Goal: Task Accomplishment & Management: Complete application form

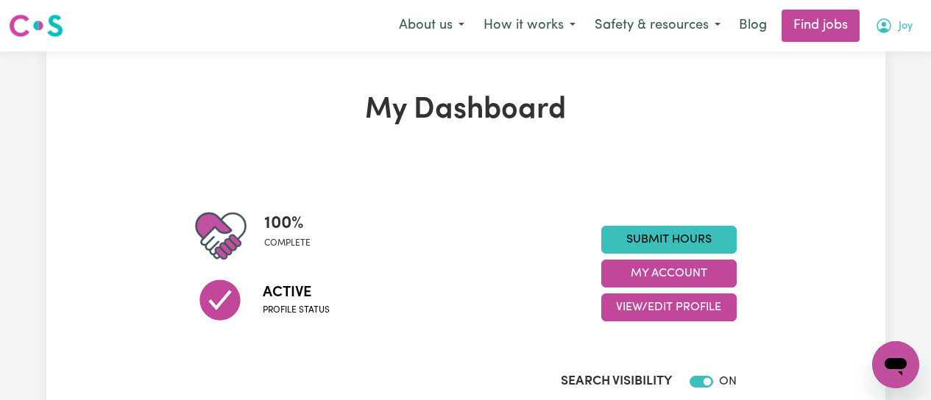
click at [883, 25] on icon "My Account" at bounding box center [884, 24] width 4 height 5
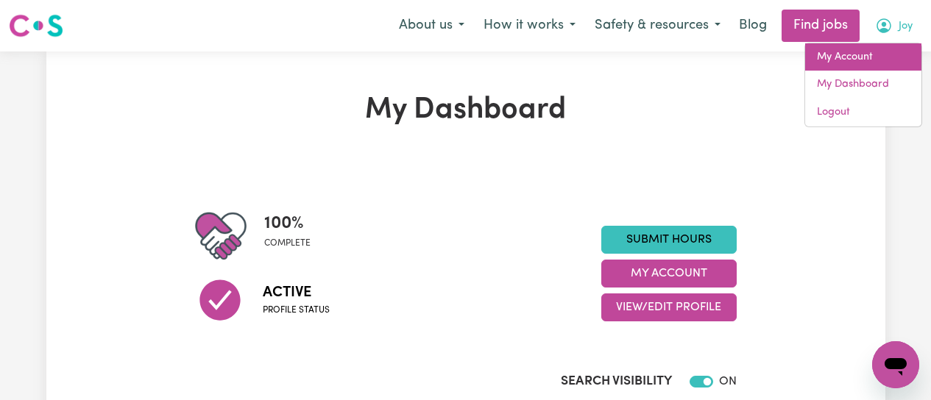
click at [869, 54] on link "My Account" at bounding box center [863, 57] width 116 height 28
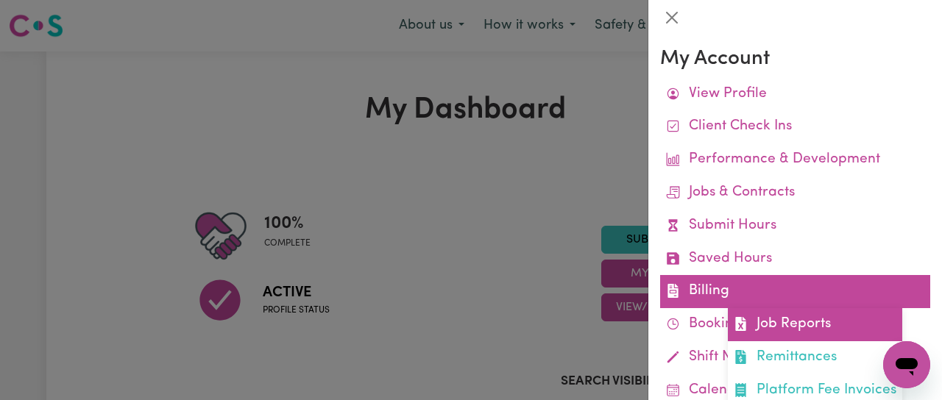
click at [791, 324] on link "Job Reports" at bounding box center [815, 324] width 174 height 33
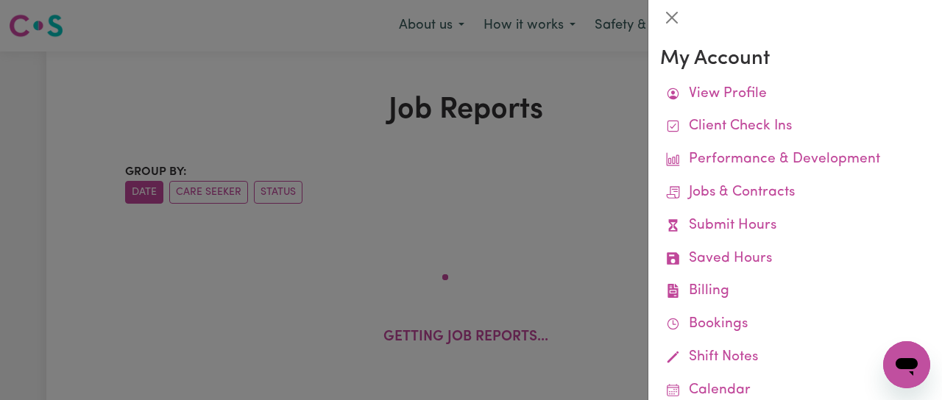
click at [396, 188] on div at bounding box center [471, 200] width 942 height 400
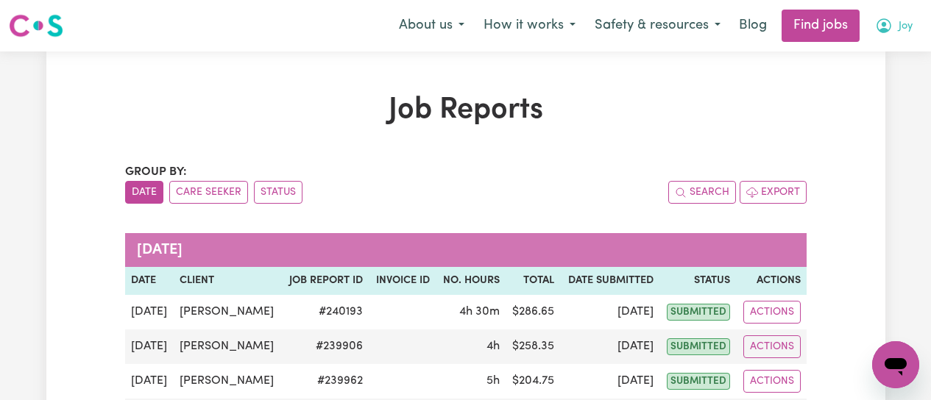
click at [886, 29] on icon "My Account" at bounding box center [884, 26] width 18 height 18
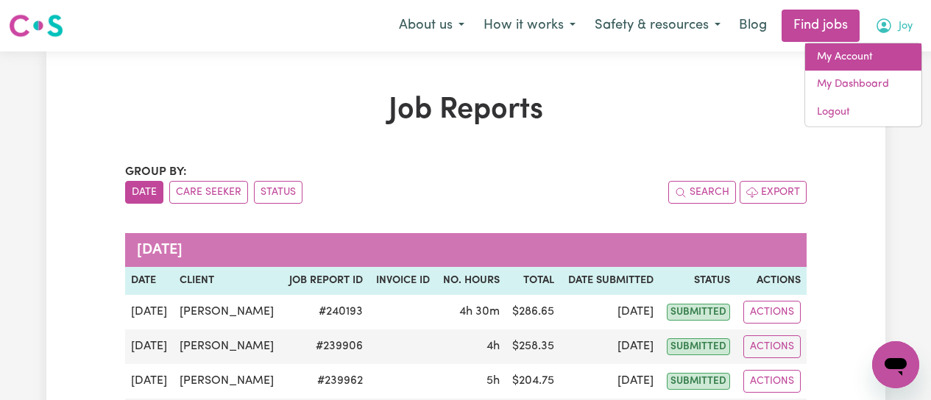
click at [844, 54] on link "My Account" at bounding box center [863, 57] width 116 height 28
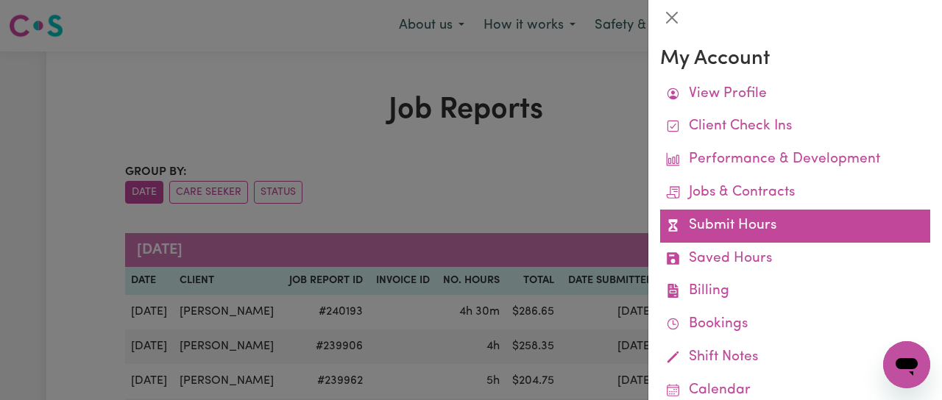
click at [731, 225] on link "Submit Hours" at bounding box center [795, 226] width 270 height 33
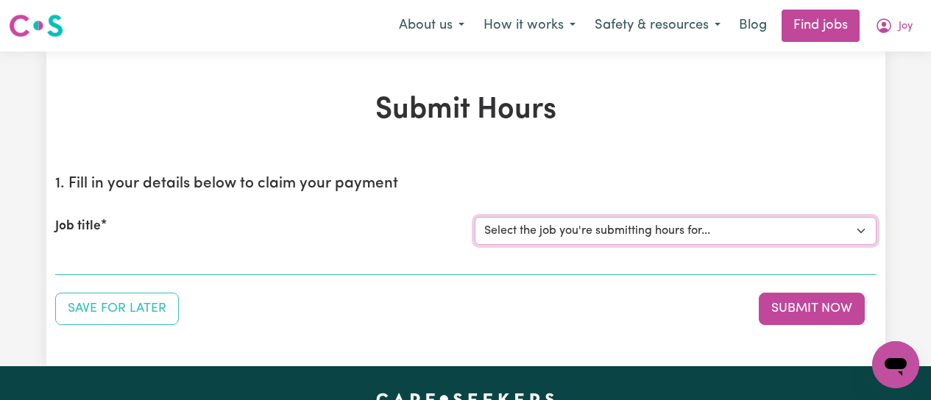
click at [758, 239] on select "Select the job you're submitting hours for... [[PERSON_NAME]] [DEMOGRAPHIC_DATA…" at bounding box center [676, 231] width 402 height 28
select select "11995"
click at [475, 217] on select "Select the job you're submitting hours for... [[PERSON_NAME]] [DEMOGRAPHIC_DATA…" at bounding box center [676, 231] width 402 height 28
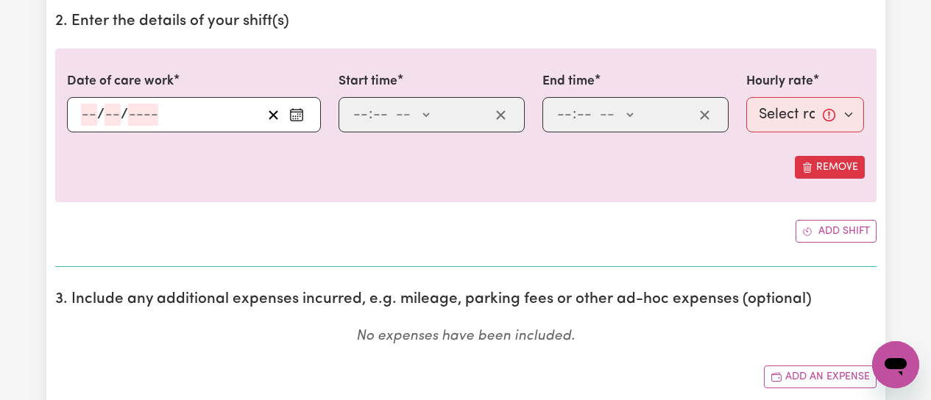
scroll to position [442, 0]
click at [300, 116] on circle "Enter the date of care work" at bounding box center [300, 115] width 1 height 1
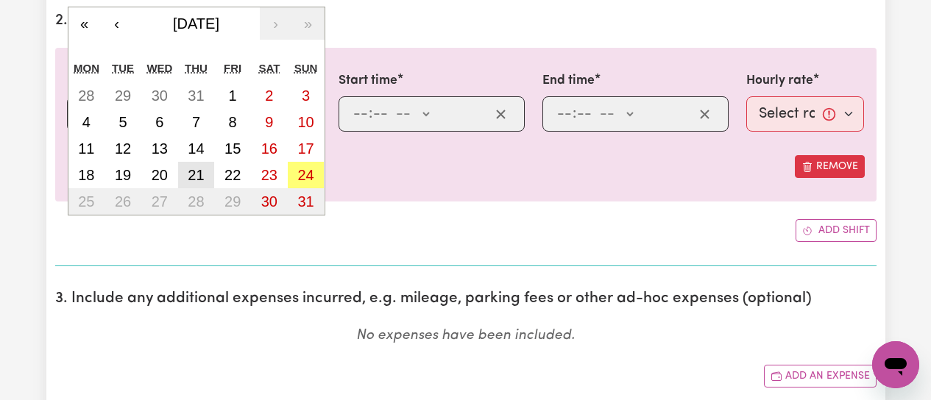
drag, startPoint x: 196, startPoint y: 178, endPoint x: 282, endPoint y: 157, distance: 88.7
click at [200, 177] on abbr "21" at bounding box center [196, 175] width 16 height 16
type input "[DATE]"
type input "21"
type input "8"
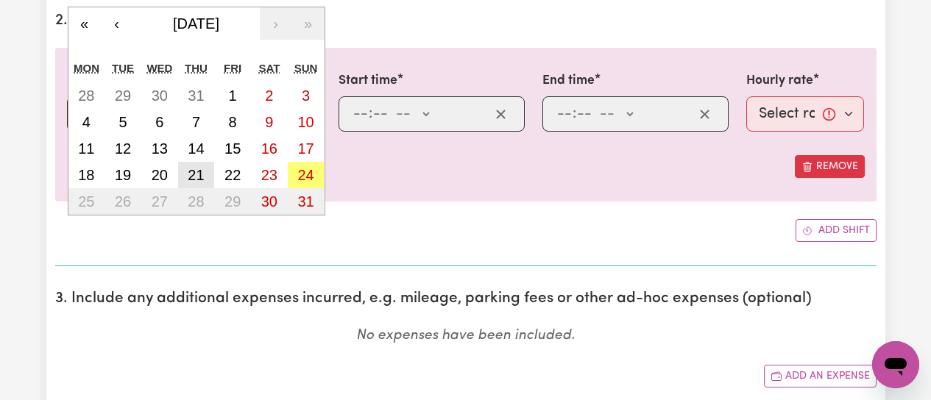
type input "2025"
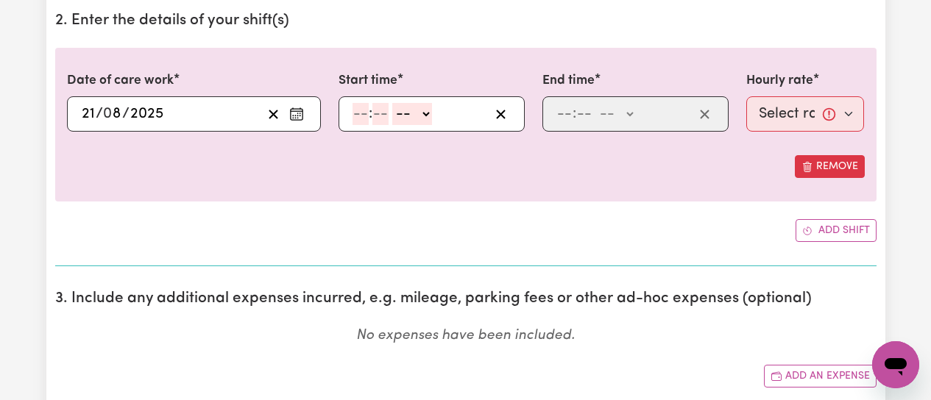
click at [361, 115] on input "number" at bounding box center [361, 114] width 16 height 22
type input "12"
type input "0"
click at [424, 111] on select "-- AM PM" at bounding box center [415, 114] width 40 height 22
select select "pm"
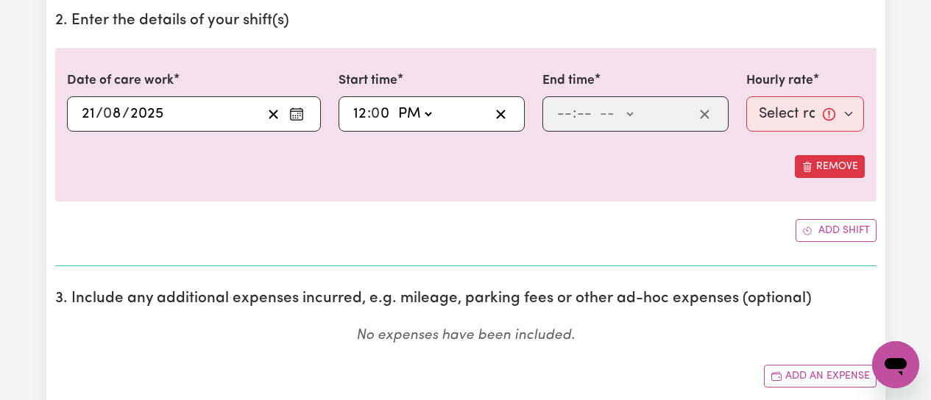
click at [395, 103] on select "-- AM PM" at bounding box center [415, 114] width 40 height 22
type input "12:00"
click at [566, 120] on input "number" at bounding box center [565, 114] width 16 height 22
type input "5"
type input "0"
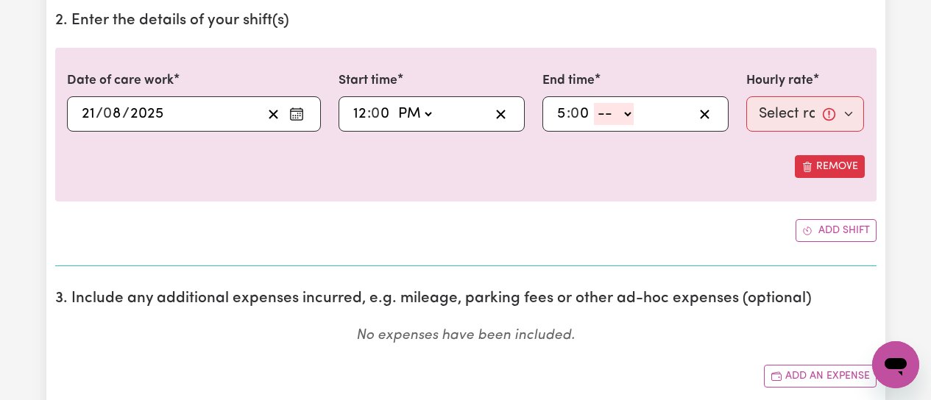
click at [629, 117] on select "-- AM PM" at bounding box center [614, 114] width 40 height 22
select select "pm"
click at [594, 103] on select "-- AM PM" at bounding box center [614, 114] width 40 height 22
type input "17:00"
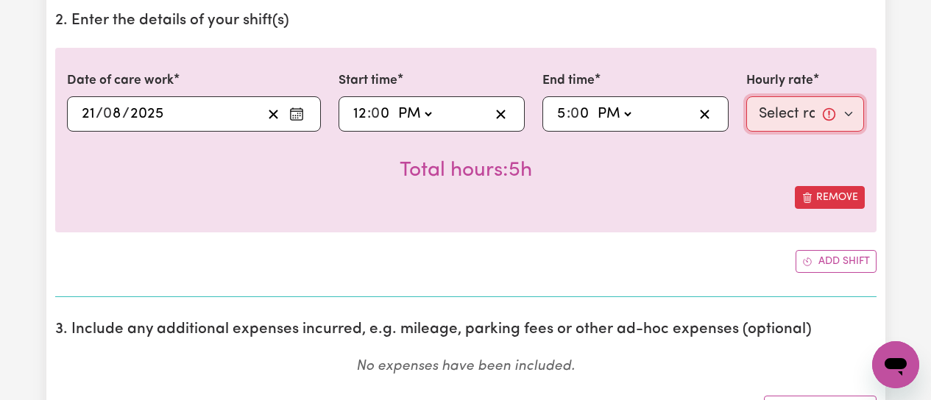
click at [847, 116] on select "Select rate... $45.00 (Weekday) $70.00 ([DATE]) $70.00 (Public Holiday)" at bounding box center [805, 113] width 119 height 35
select select "45-Weekday"
click at [746, 96] on select "Select rate... $45.00 (Weekday) $70.00 ([DATE]) $70.00 (Public Holiday)" at bounding box center [805, 113] width 119 height 35
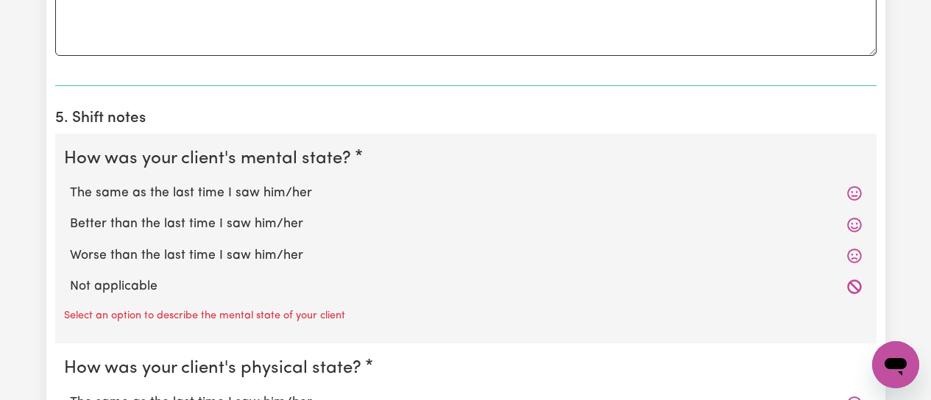
scroll to position [1031, 0]
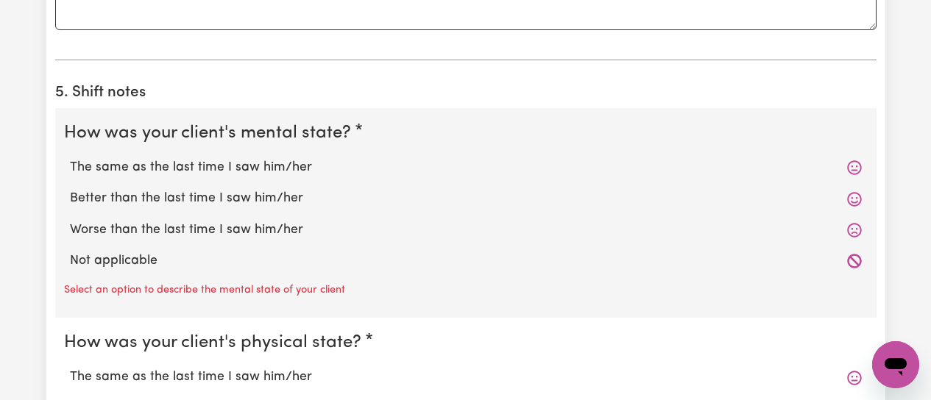
click at [197, 171] on label "The same as the last time I saw him/her" at bounding box center [466, 167] width 792 height 19
click at [70, 158] on input "The same as the last time I saw him/her" at bounding box center [69, 158] width 1 height 1
radio input "true"
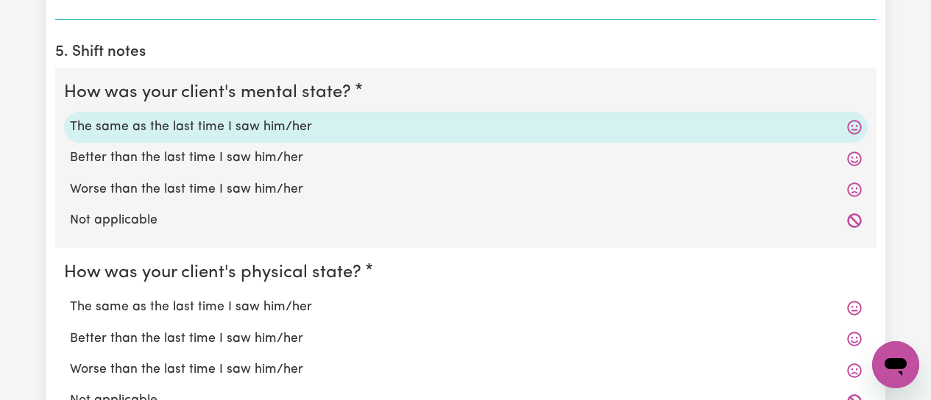
scroll to position [1178, 0]
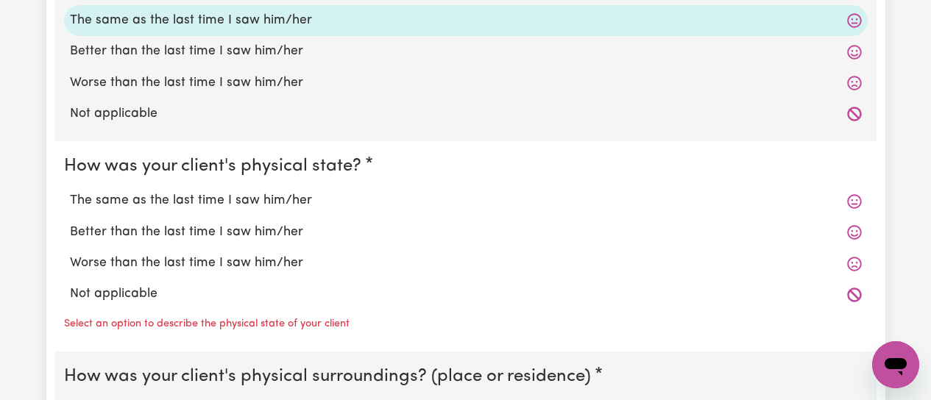
click at [218, 202] on label "The same as the last time I saw him/her" at bounding box center [466, 200] width 792 height 19
click at [70, 191] on input "The same as the last time I saw him/her" at bounding box center [69, 191] width 1 height 1
radio input "true"
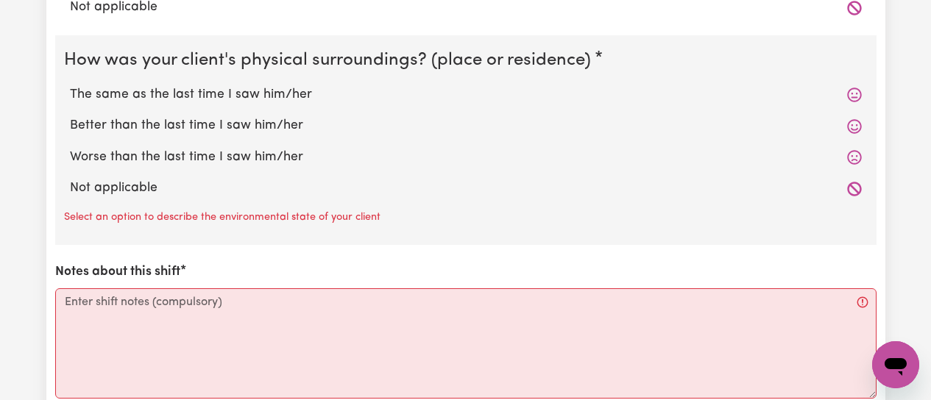
scroll to position [1472, 0]
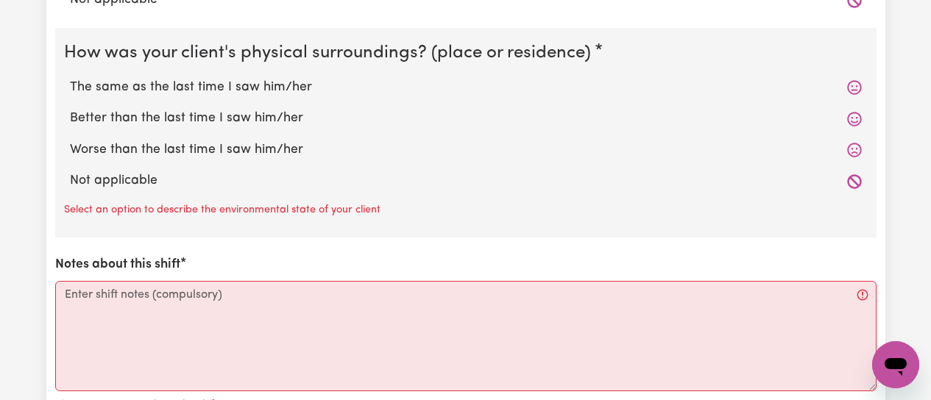
click at [211, 91] on label "The same as the last time I saw him/her" at bounding box center [466, 87] width 792 height 19
click at [70, 78] on input "The same as the last time I saw him/her" at bounding box center [69, 77] width 1 height 1
radio input "true"
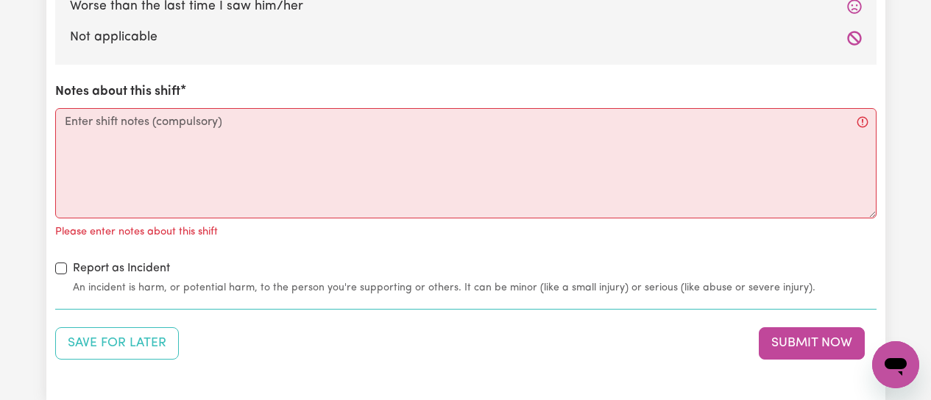
scroll to position [1620, 0]
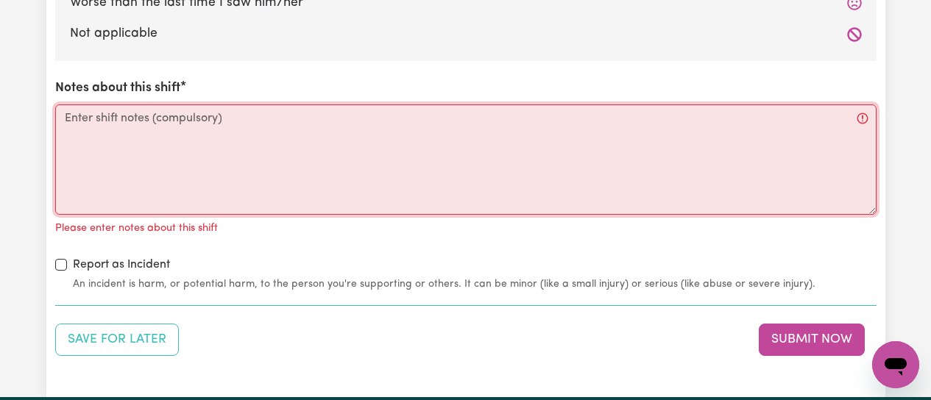
click at [74, 114] on textarea "Notes about this shift" at bounding box center [466, 160] width 822 height 110
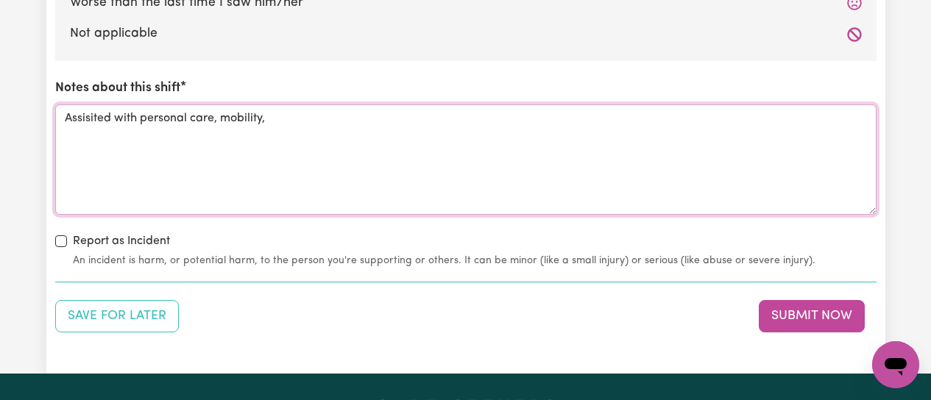
click at [92, 120] on textarea "Assisited with personal care, mobility," at bounding box center [466, 160] width 822 height 110
click at [304, 123] on textarea "Assisted with personal care, mobility," at bounding box center [466, 160] width 822 height 110
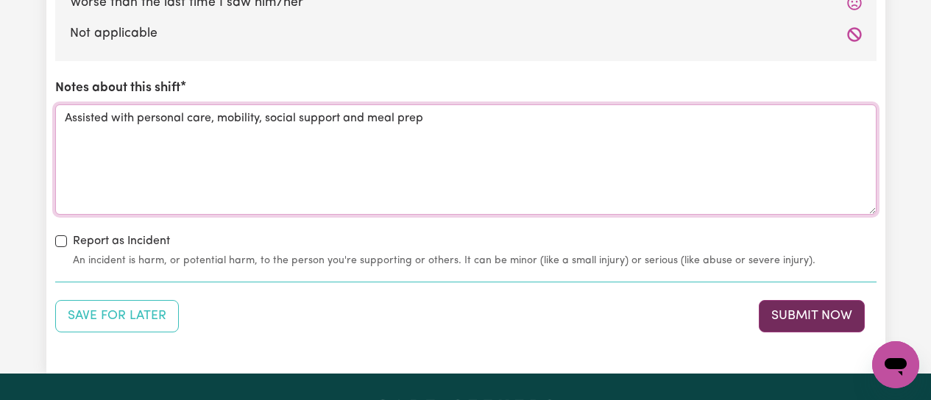
type textarea "Assisted with personal care, mobility, social support and meal prep"
click at [837, 318] on button "Submit Now" at bounding box center [812, 316] width 106 height 32
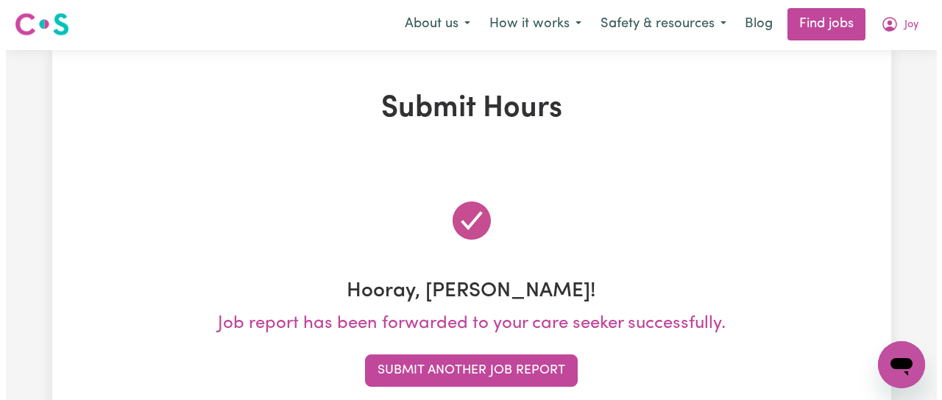
scroll to position [0, 0]
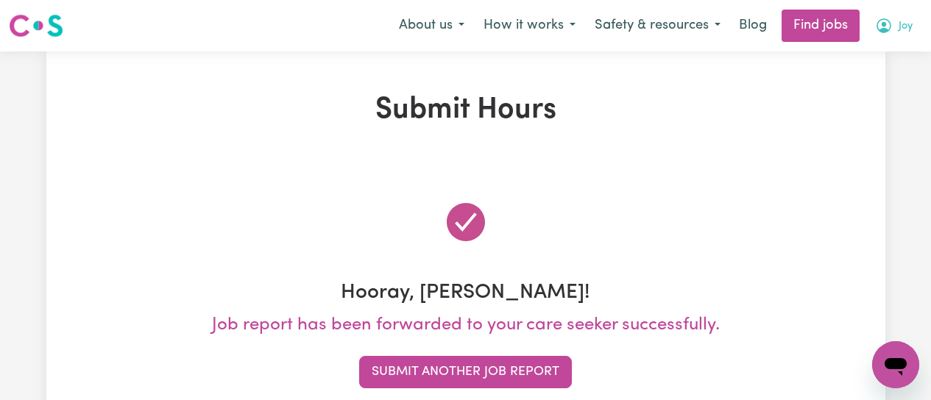
click at [878, 26] on icon "My Account" at bounding box center [884, 26] width 18 height 18
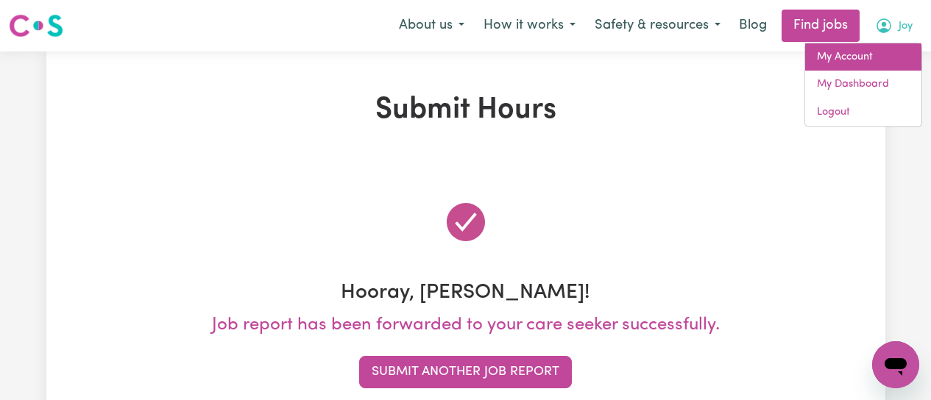
click at [875, 55] on link "My Account" at bounding box center [863, 57] width 116 height 28
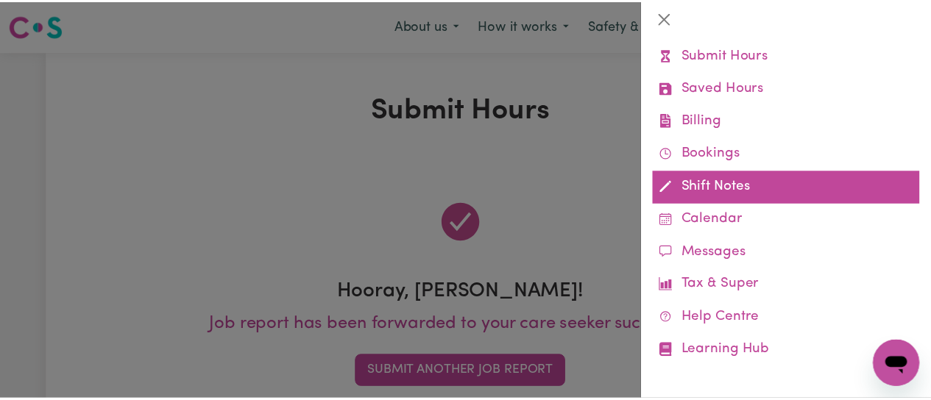
scroll to position [174, 0]
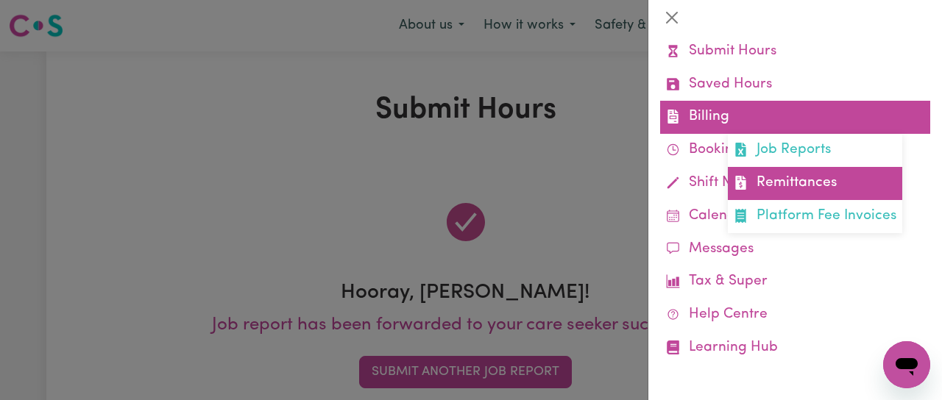
click at [806, 183] on link "Remittances" at bounding box center [815, 183] width 174 height 33
